Goal: Task Accomplishment & Management: Manage account settings

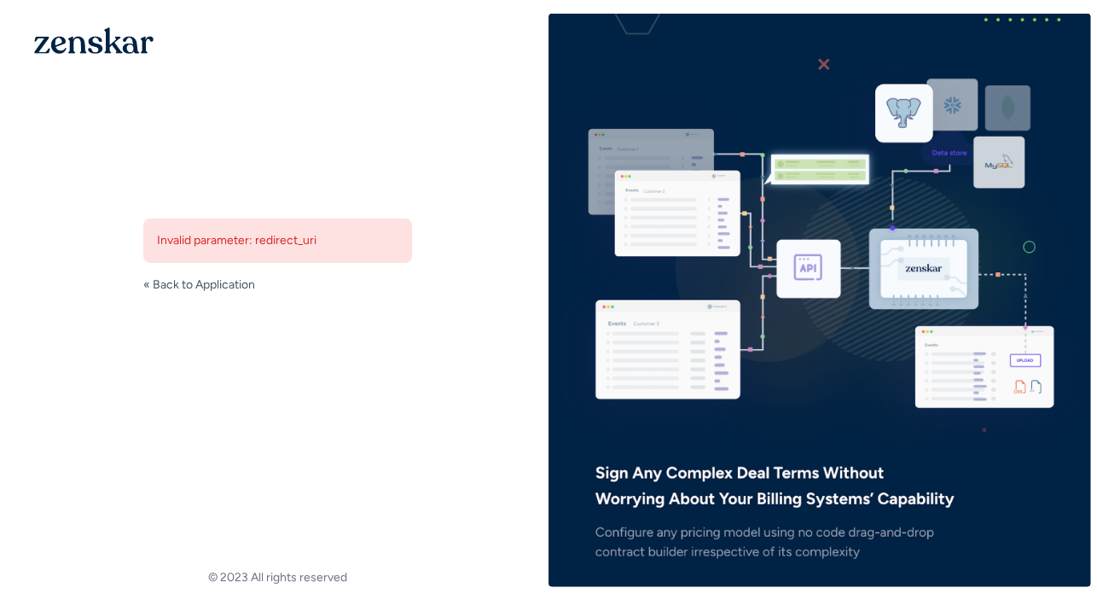
click at [512, 374] on div "We are sorry... Invalid parameter: redirect_uri « Back to Application" at bounding box center [278, 232] width 542 height 437
